Goal: Navigation & Orientation: Find specific page/section

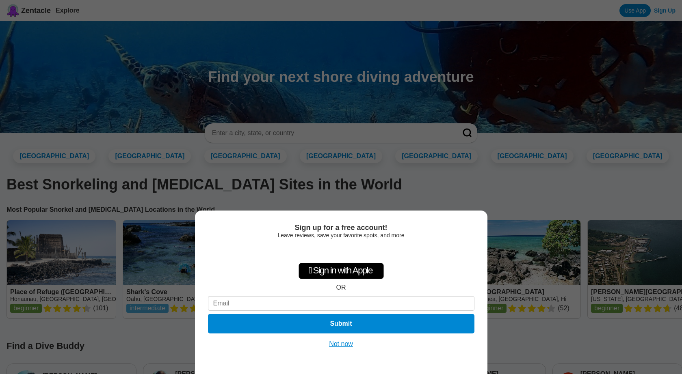
click at [340, 343] on button "Not now" at bounding box center [340, 344] width 29 height 8
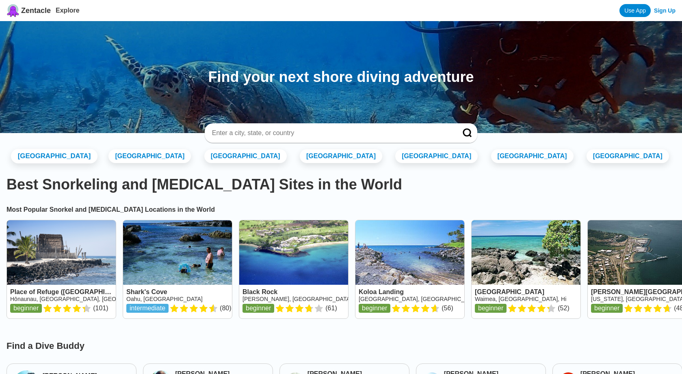
click at [85, 153] on link "[GEOGRAPHIC_DATA]" at bounding box center [54, 156] width 86 height 15
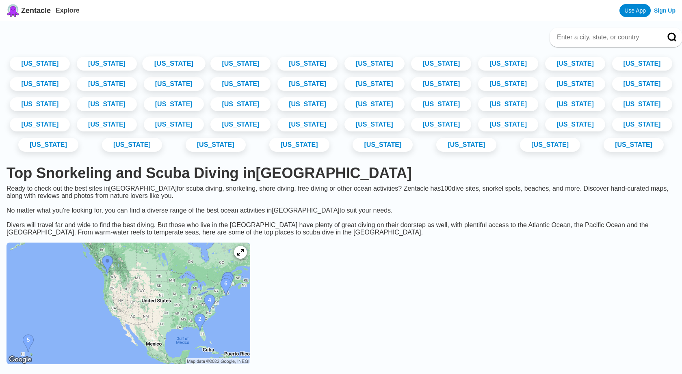
click at [205, 60] on link "[US_STATE]" at bounding box center [173, 63] width 63 height 15
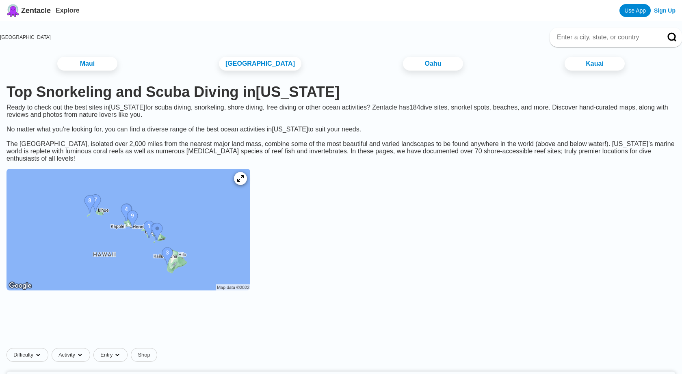
click at [193, 253] on img at bounding box center [128, 230] width 244 height 122
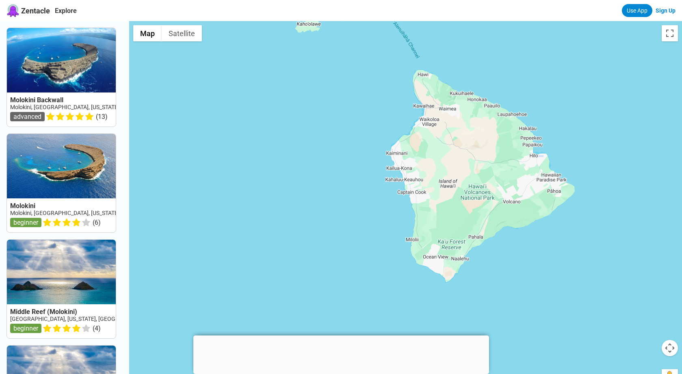
drag, startPoint x: 546, startPoint y: 231, endPoint x: 466, endPoint y: 35, distance: 212.3
click at [466, 35] on div at bounding box center [405, 208] width 553 height 374
